Goal: Information Seeking & Learning: Learn about a topic

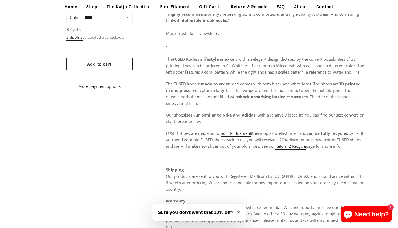
scroll to position [266, 0]
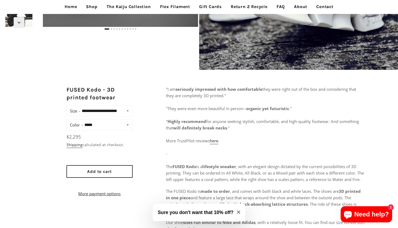
scroll to position [215, 0]
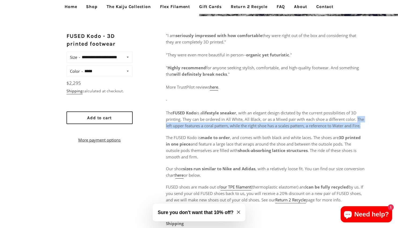
drag, startPoint x: 166, startPoint y: 126, endPoint x: 175, endPoint y: 132, distance: 10.6
click at [175, 129] on p ""I am seriously impressed with how comfortable they were right out of the box a…" at bounding box center [265, 80] width 199 height 97
copy span "The left upper features a coral pattern, while the right shoe has a scales patt…"
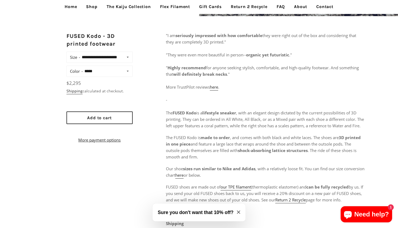
click at [346, 149] on span "The FUSED Kodo is made to order , and comes with both black and white laces. Th…" at bounding box center [263, 147] width 195 height 25
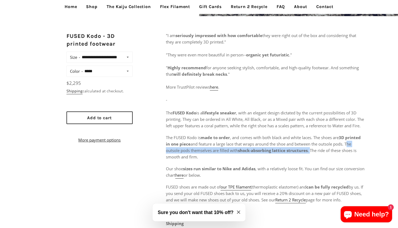
drag, startPoint x: 349, startPoint y: 149, endPoint x: 311, endPoint y: 157, distance: 38.9
click at [311, 157] on span "The FUSED Kodo is made to order , and comes with both black and white laces. Th…" at bounding box center [263, 147] width 195 height 25
copy span "The outsole pods themselves are filled with shock-absorbing lattice structures ."
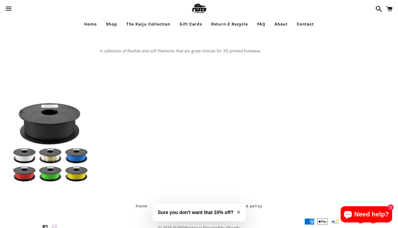
scroll to position [23, 0]
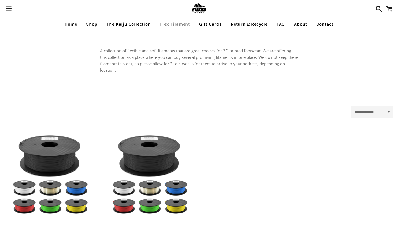
select select "**********"
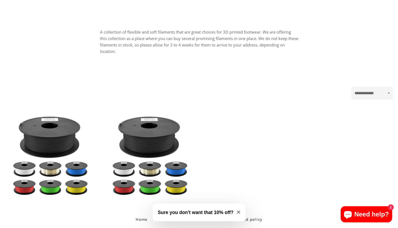
scroll to position [55, 0]
